Goal: Information Seeking & Learning: Learn about a topic

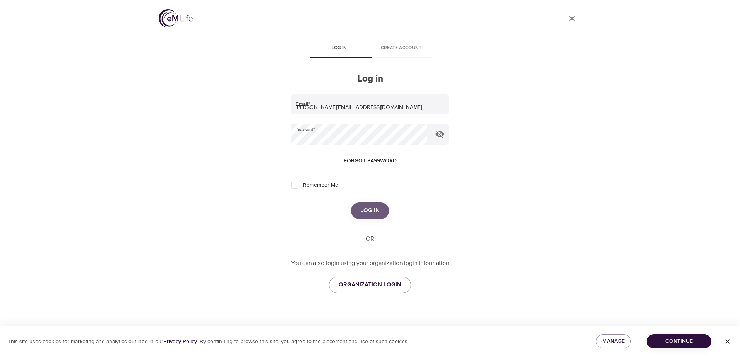
click at [371, 210] on span "Log in" at bounding box center [369, 211] width 19 height 10
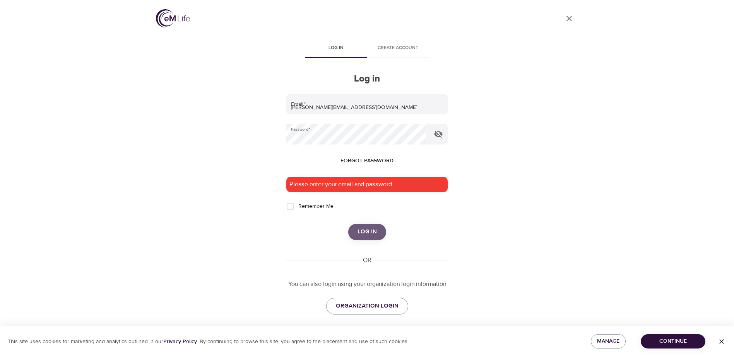
click at [375, 237] on span "Log in" at bounding box center [366, 232] width 19 height 10
click at [442, 137] on icon "button" at bounding box center [438, 134] width 9 height 9
click at [372, 230] on span "Log in" at bounding box center [366, 232] width 19 height 10
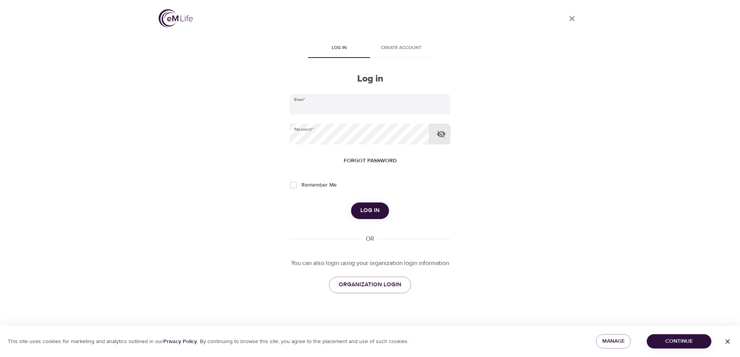
type input "[PERSON_NAME][EMAIL_ADDRESS][DOMAIN_NAME]"
click at [441, 132] on icon "button" at bounding box center [441, 134] width 9 height 7
click at [296, 185] on input "Remember Me" at bounding box center [293, 185] width 16 height 16
checkbox input "true"
click at [369, 208] on span "Log in" at bounding box center [369, 211] width 19 height 10
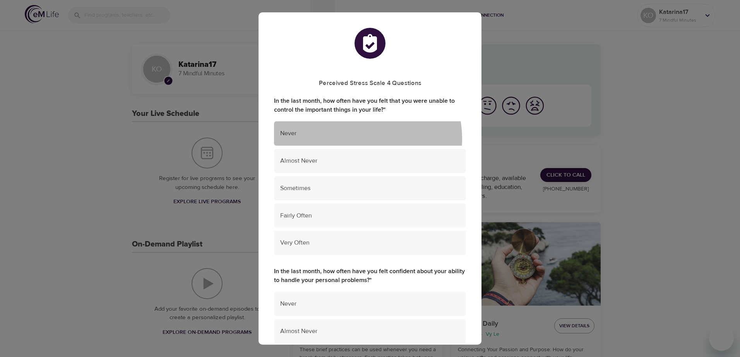
click at [354, 139] on div "Never" at bounding box center [370, 133] width 192 height 24
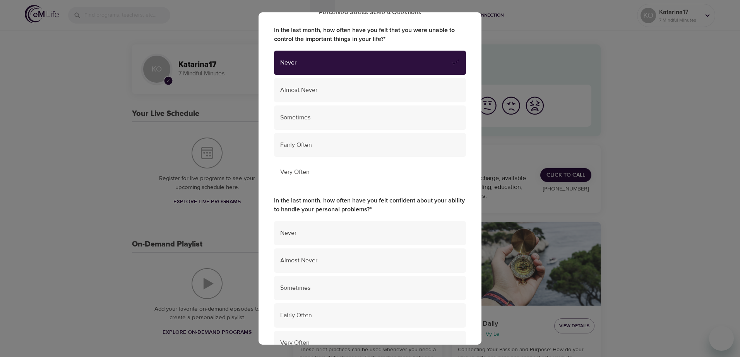
scroll to position [77, 0]
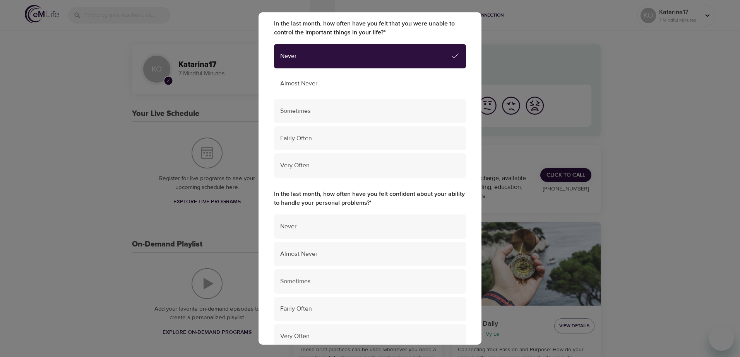
click at [361, 87] on span "Almost Never" at bounding box center [369, 83] width 179 height 9
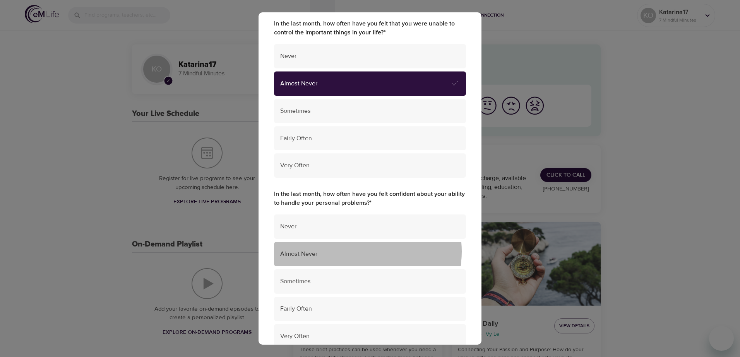
click at [350, 252] on span "Almost Never" at bounding box center [369, 254] width 179 height 9
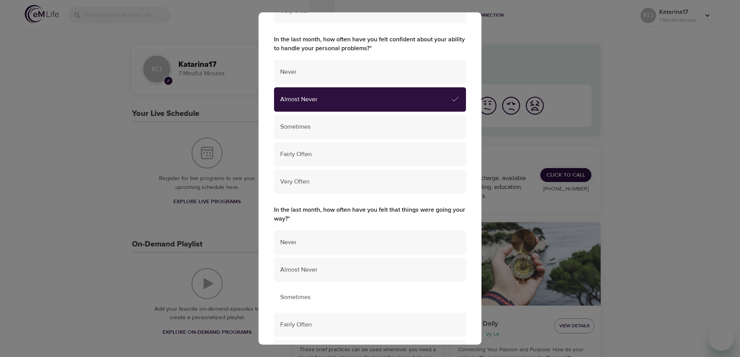
scroll to position [309, 0]
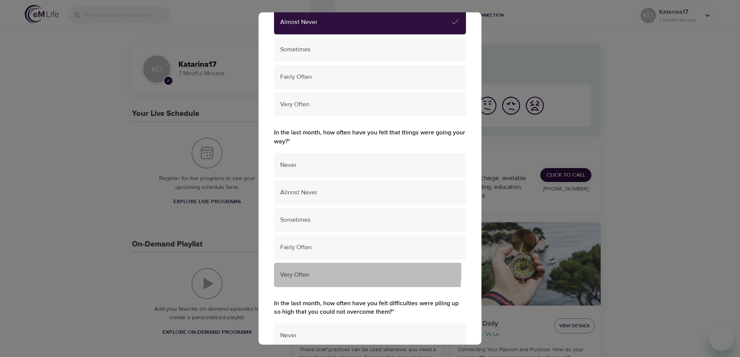
click at [329, 272] on span "Very Often" at bounding box center [369, 275] width 179 height 9
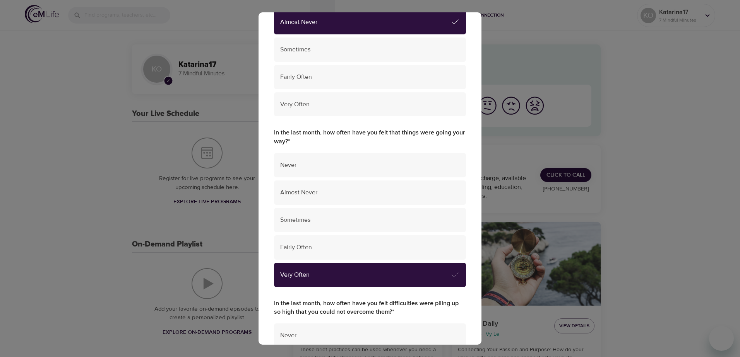
scroll to position [425, 0]
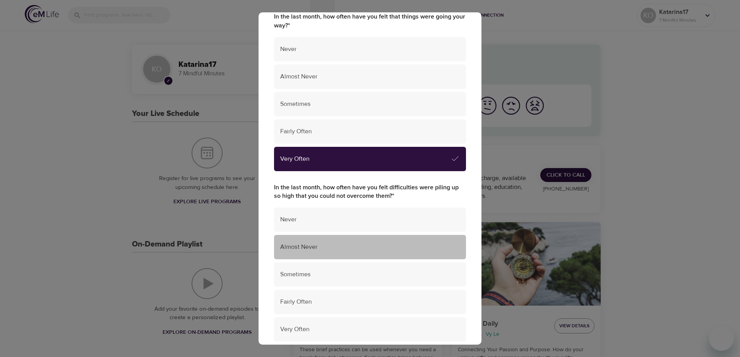
click at [387, 251] on span "Almost Never" at bounding box center [369, 247] width 179 height 9
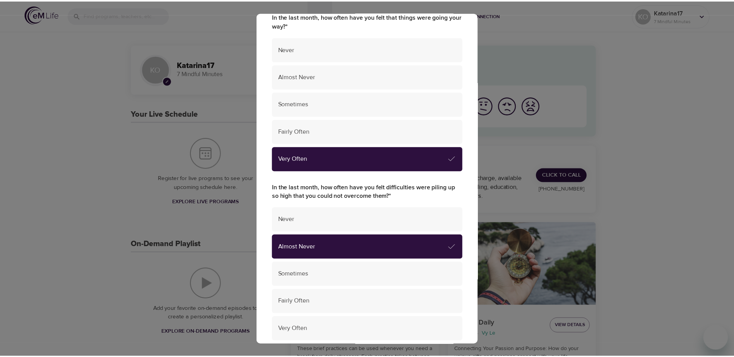
scroll to position [487, 0]
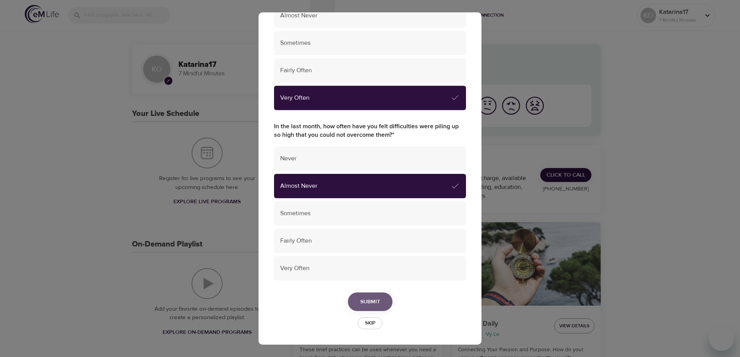
click at [368, 300] on span "Submit" at bounding box center [370, 302] width 20 height 10
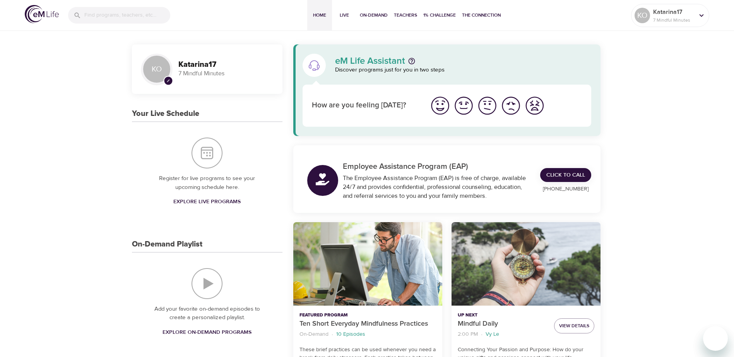
click at [437, 105] on img "I'm feeling great" at bounding box center [439, 105] width 21 height 21
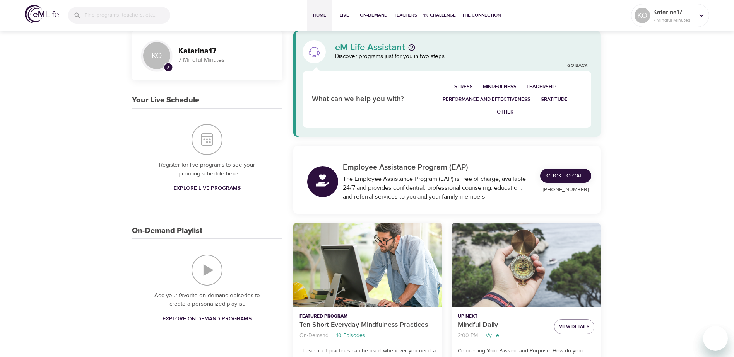
scroll to position [0, 0]
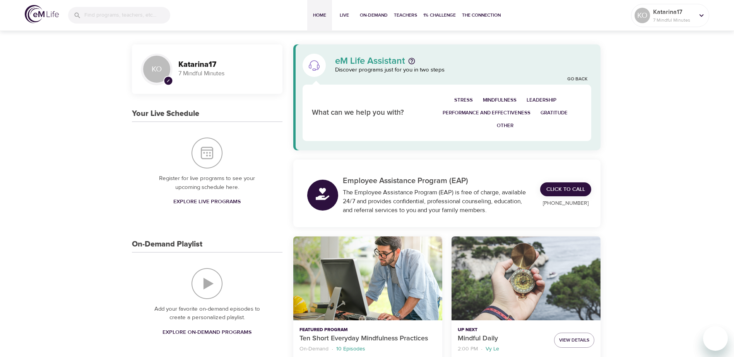
click at [497, 99] on span "Mindfulness" at bounding box center [500, 100] width 34 height 9
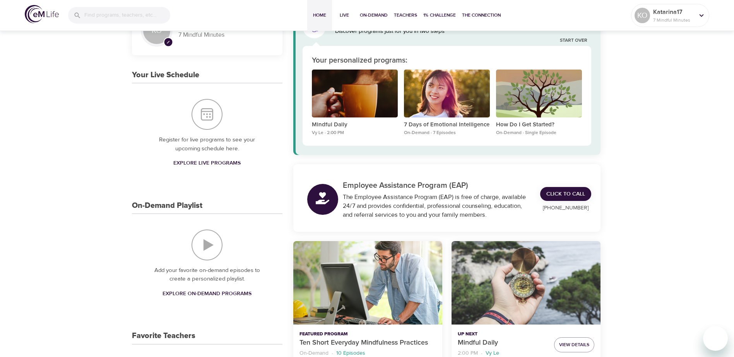
scroll to position [77, 0]
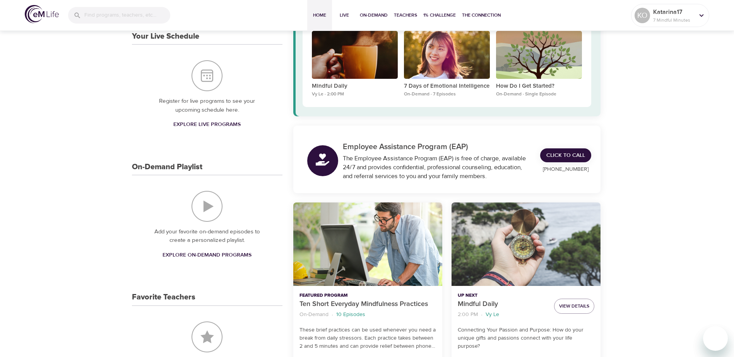
click at [209, 254] on span "Explore On-Demand Programs" at bounding box center [206, 256] width 89 height 10
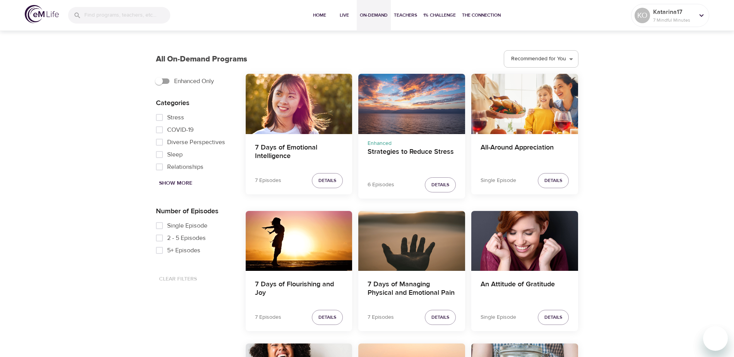
scroll to position [387, 0]
